Goal: Task Accomplishment & Management: Manage account settings

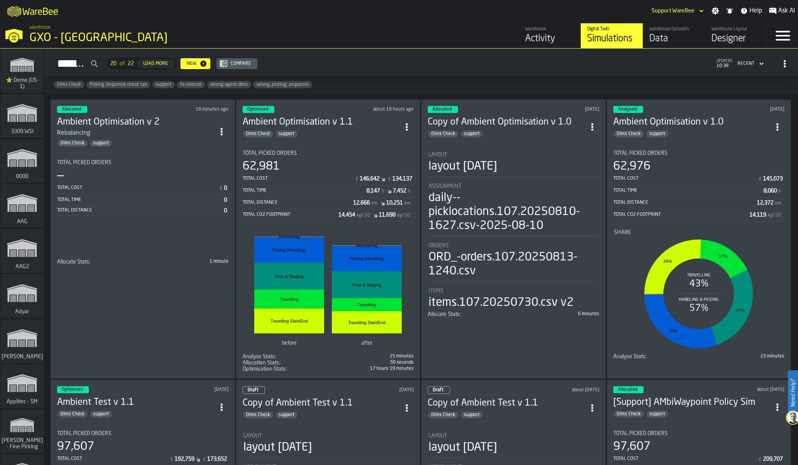
click at [443, 64] on div "Simulations 20 of 22 Load More New Compare updated: 10:38 Recent" at bounding box center [420, 64] width 741 height 18
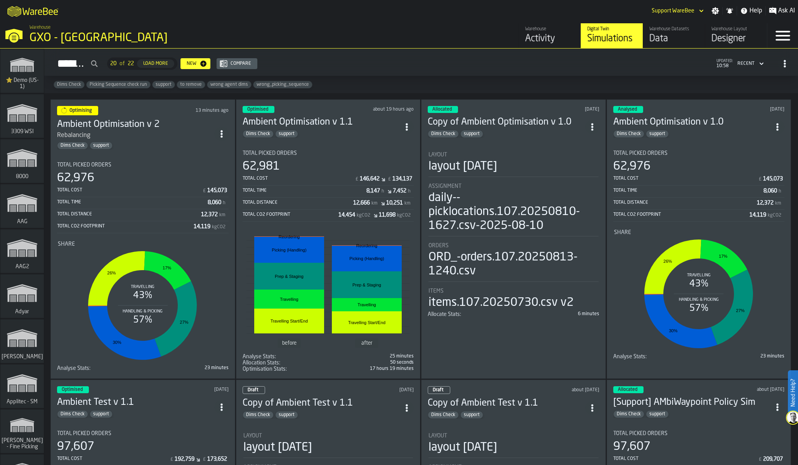
scroll to position [8882, 0]
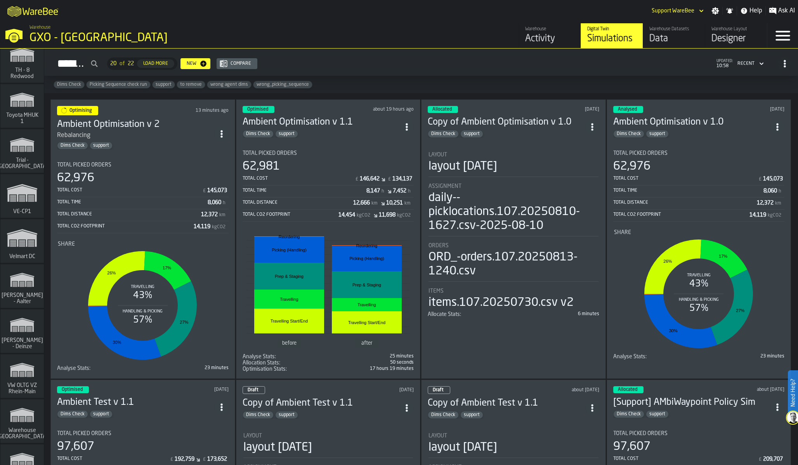
click at [8, 260] on div "Velmart DC" at bounding box center [21, 240] width 43 height 43
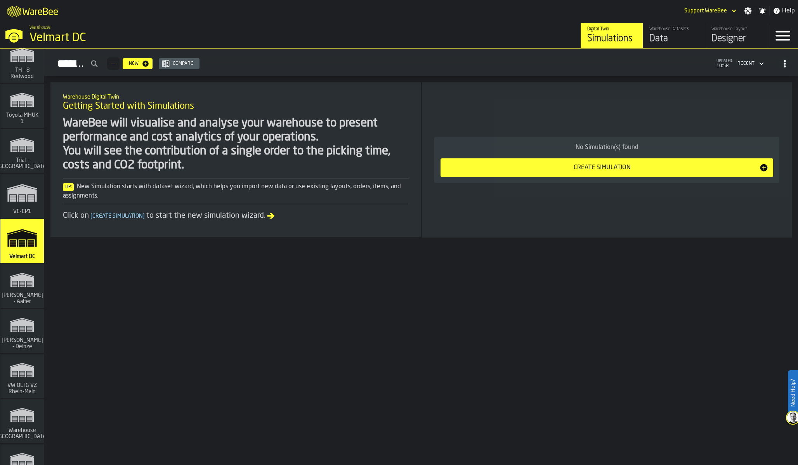
click at [672, 33] on div "Data" at bounding box center [673, 39] width 49 height 12
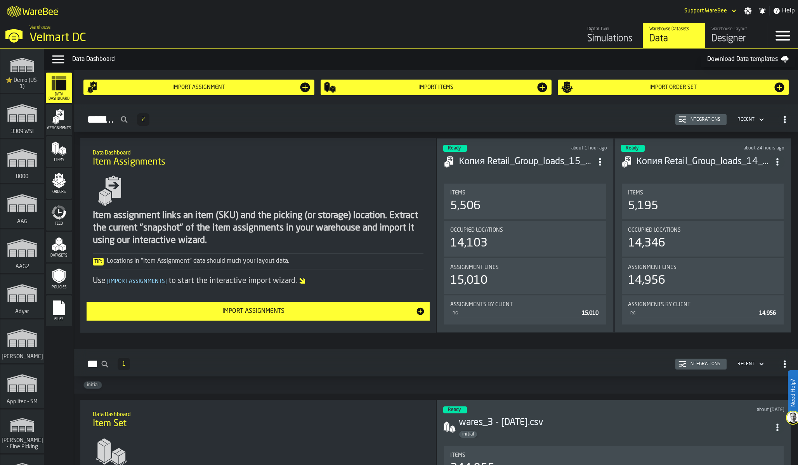
click at [744, 35] on div "Designer" at bounding box center [736, 39] width 49 height 12
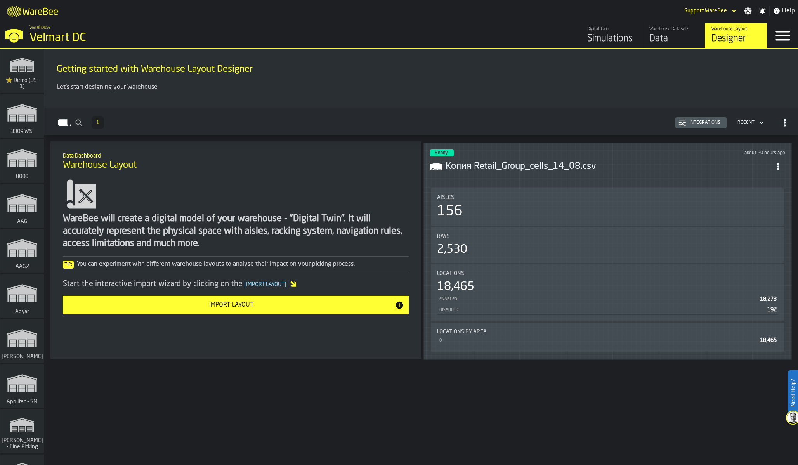
click at [703, 259] on div "Bays 2,530" at bounding box center [608, 245] width 354 height 36
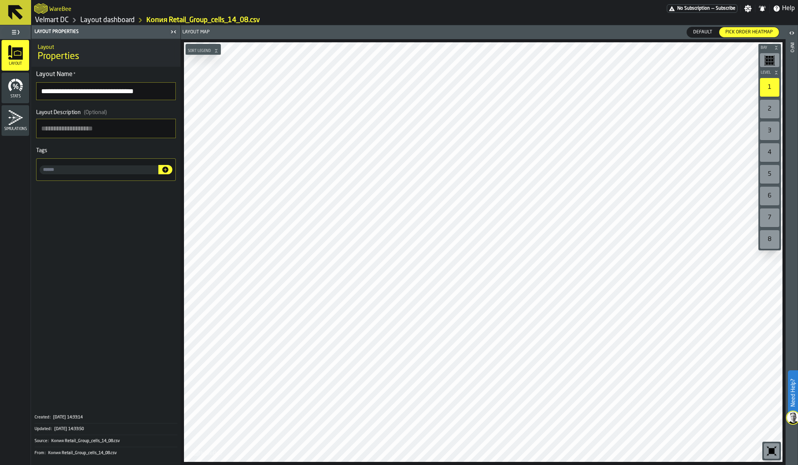
click at [771, 448] on icon "button-toolbar-undefined" at bounding box center [772, 451] width 6 height 6
click at [773, 455] on icon "button-toolbar-undefined" at bounding box center [772, 451] width 12 height 12
click at [47, 21] on link "Velmart DC" at bounding box center [52, 20] width 34 height 9
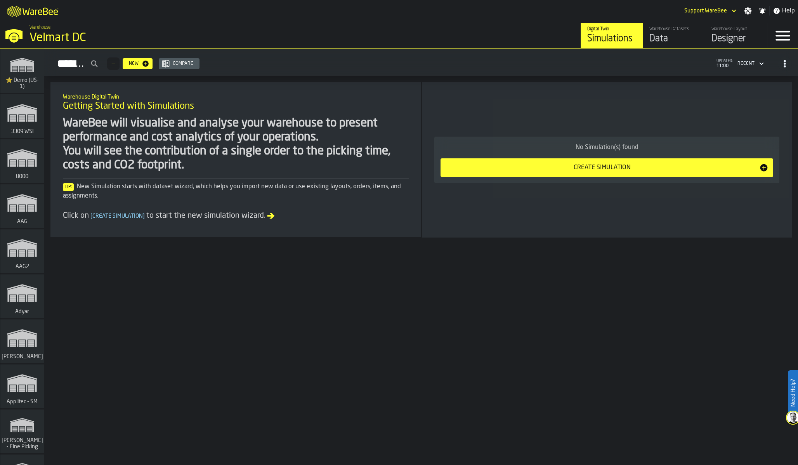
click at [669, 28] on div "Warehouse Datasets" at bounding box center [673, 28] width 49 height 5
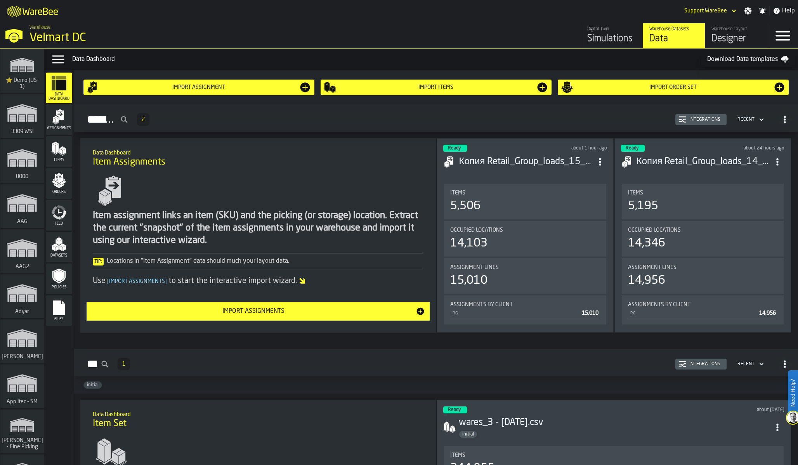
click at [364, 225] on div "Item assignment links an item (SKU) and the picking (or storage) location. Extr…" at bounding box center [258, 228] width 331 height 37
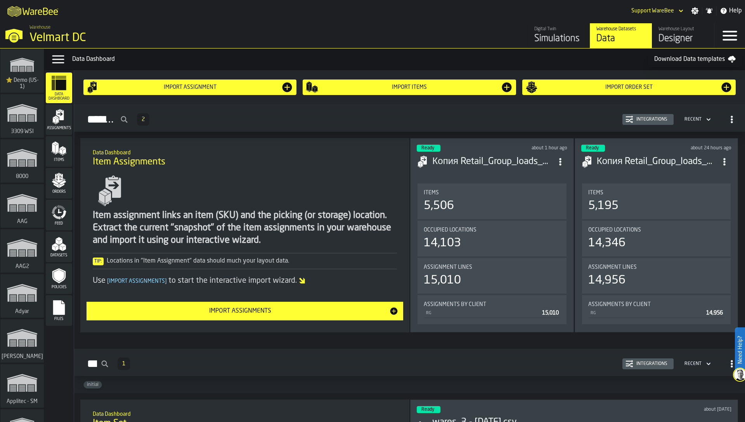
click at [655, 120] on div "Integrations" at bounding box center [652, 119] width 37 height 5
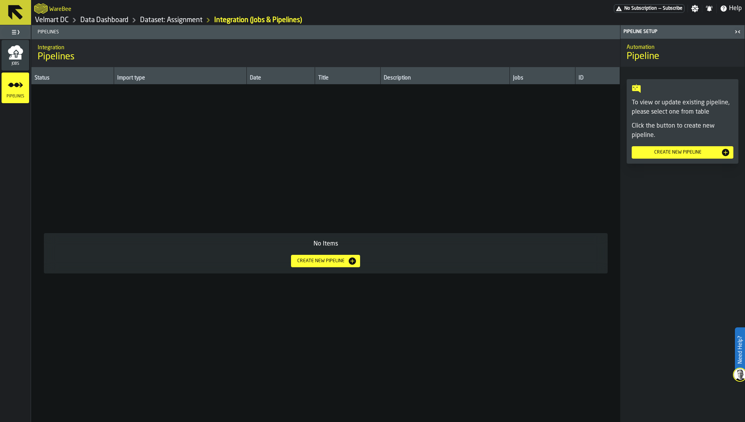
click at [23, 61] on div "Jobs" at bounding box center [16, 55] width 28 height 21
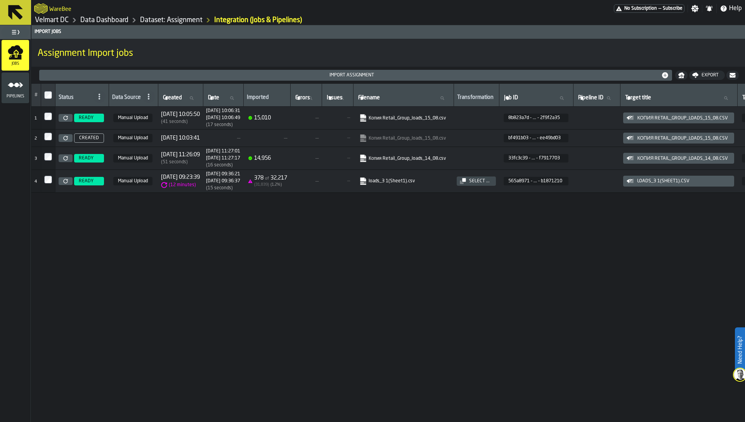
click at [347, 220] on div "# Status Data Source Created Created Date Date Imported Errors Errors Issues Is…" at bounding box center [388, 253] width 714 height 339
